Goal: Transaction & Acquisition: Purchase product/service

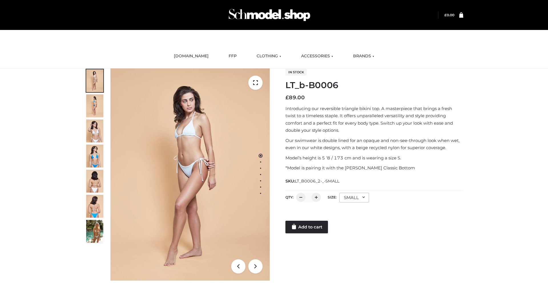
click at [307, 227] on link "Add to cart" at bounding box center [307, 227] width 43 height 13
